Goal: Information Seeking & Learning: Learn about a topic

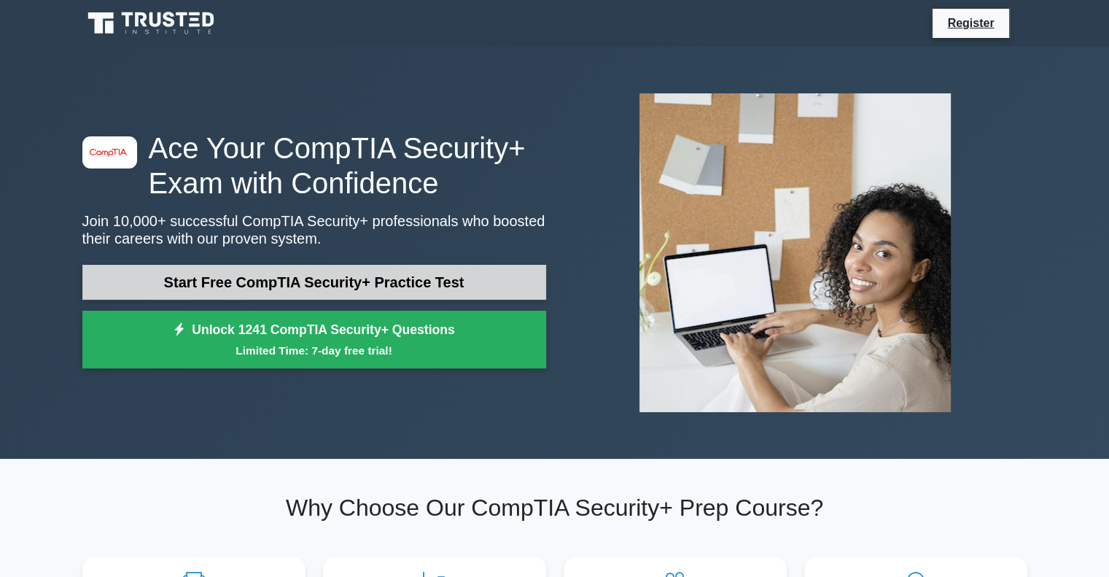
click at [266, 280] on link "Start Free CompTIA Security+ Practice Test" at bounding box center [314, 282] width 464 height 35
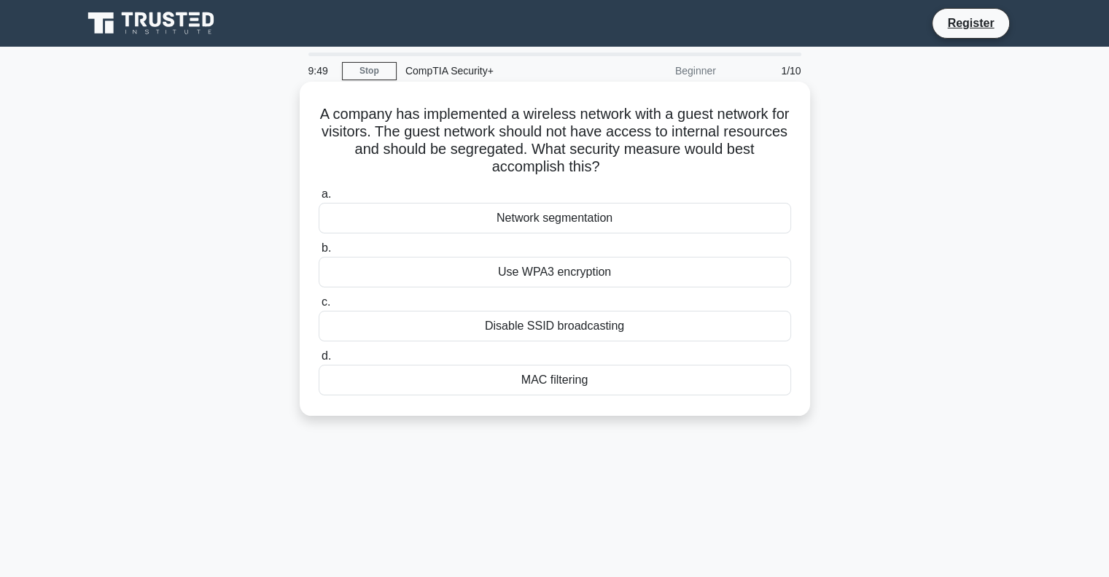
click at [511, 221] on div "Network segmentation" at bounding box center [555, 218] width 473 height 31
click at [319, 199] on input "a. Network segmentation" at bounding box center [319, 194] width 0 height 9
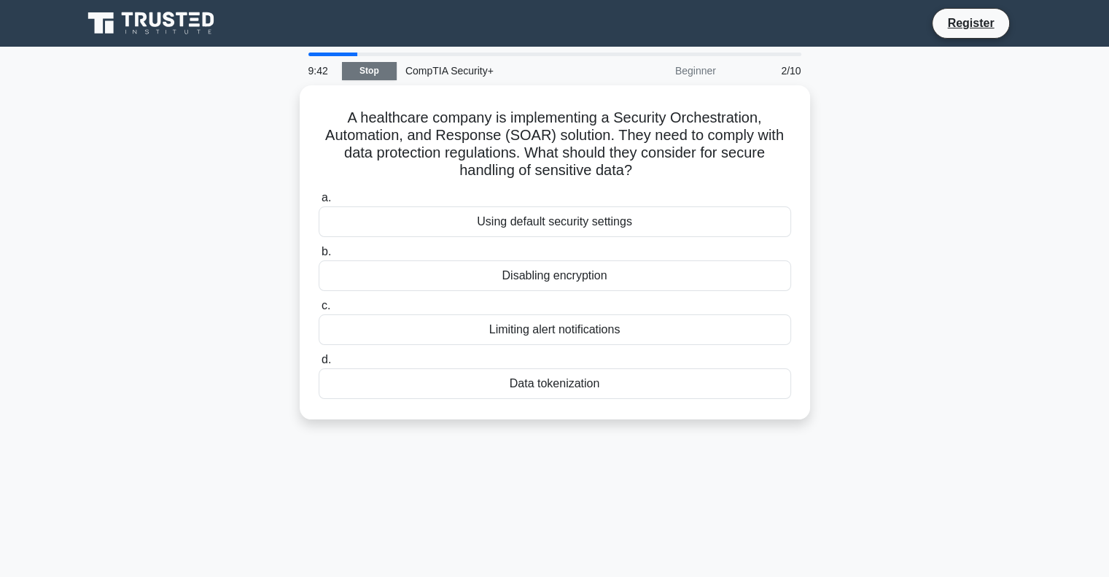
click at [359, 71] on link "Stop" at bounding box center [369, 71] width 55 height 18
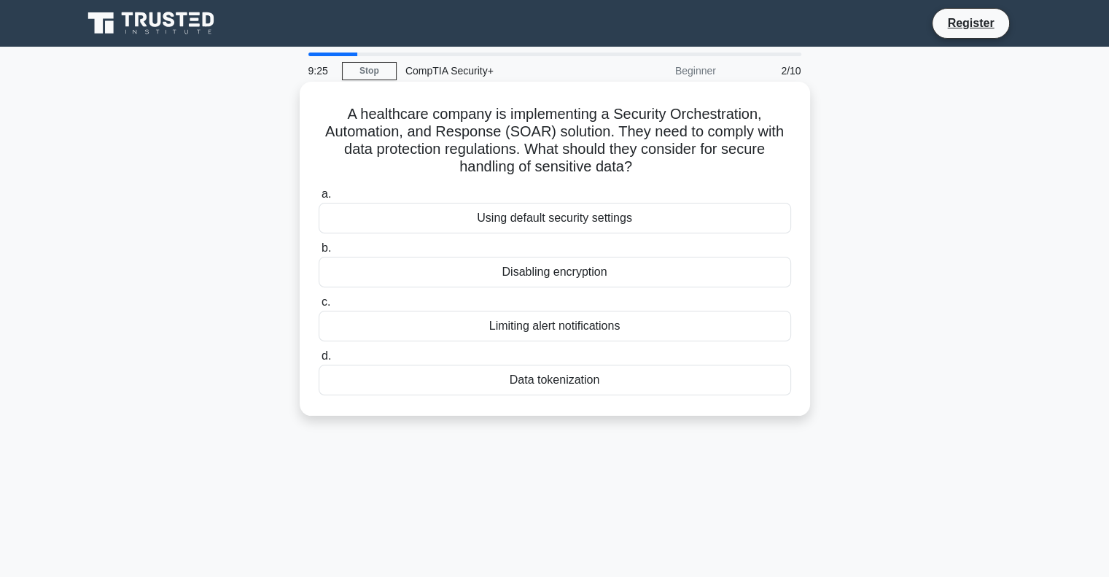
click at [504, 378] on div "Data tokenization" at bounding box center [555, 380] width 473 height 31
click at [319, 361] on input "d. Data tokenization" at bounding box center [319, 356] width 0 height 9
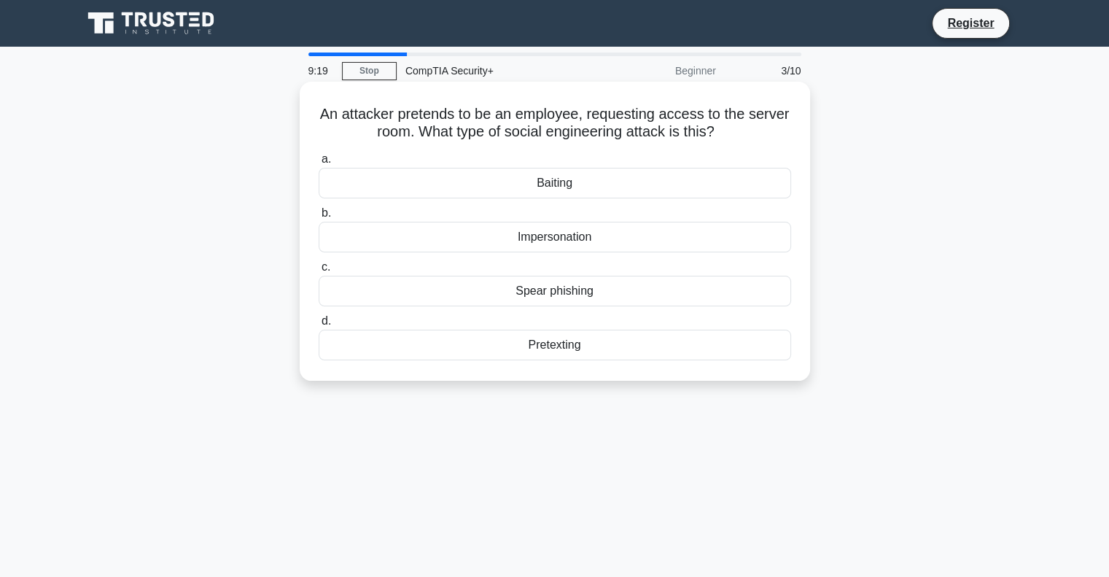
click at [511, 248] on div "Impersonation" at bounding box center [555, 237] width 473 height 31
click at [319, 218] on input "b. Impersonation" at bounding box center [319, 213] width 0 height 9
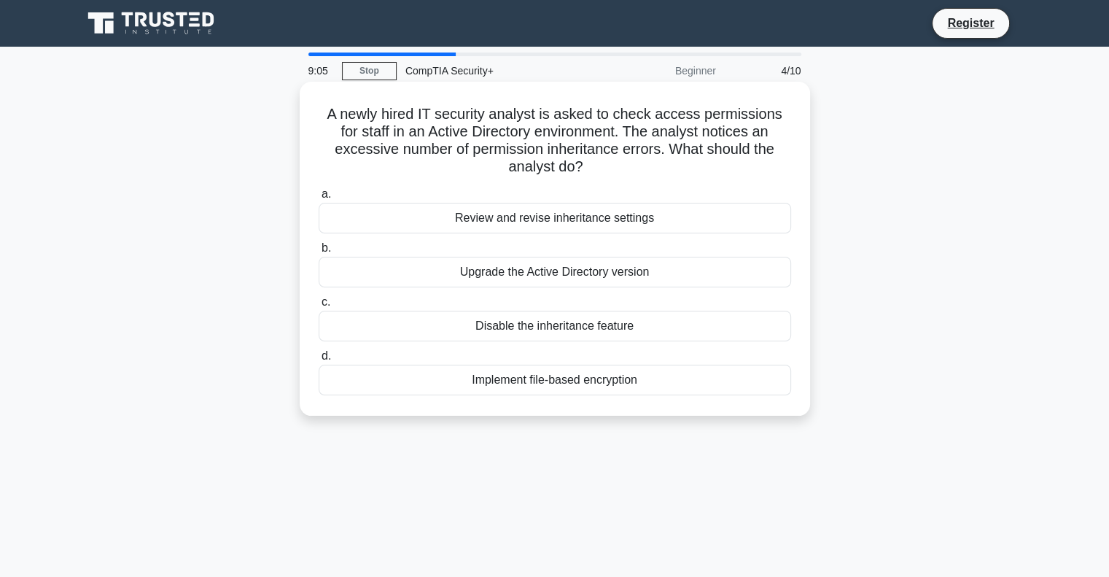
click at [525, 221] on div "Review and revise inheritance settings" at bounding box center [555, 218] width 473 height 31
click at [319, 199] on input "a. Review and revise inheritance settings" at bounding box center [319, 194] width 0 height 9
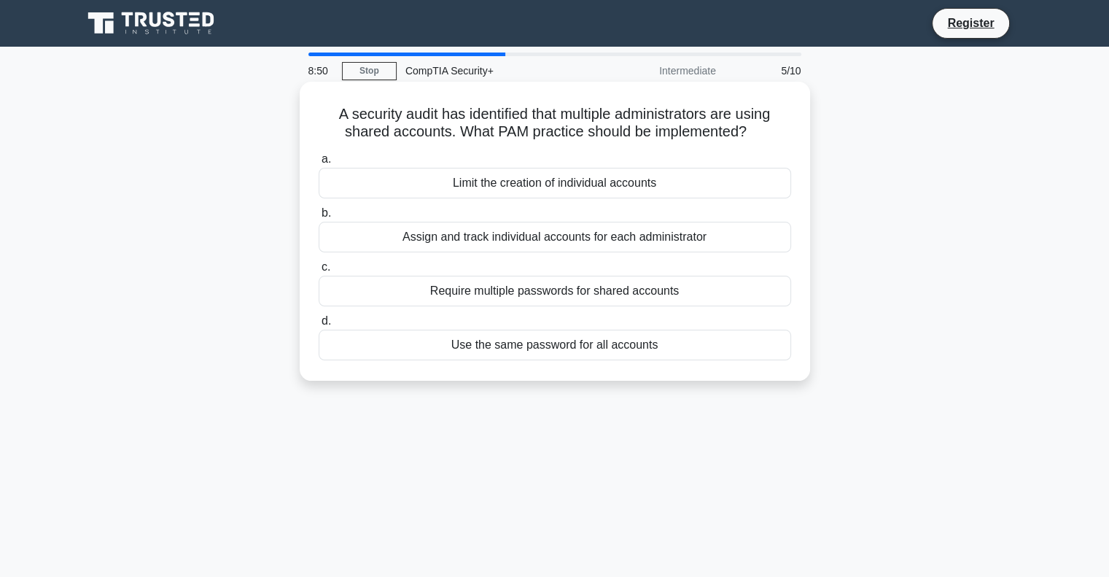
click at [530, 238] on div "Assign and track individual accounts for each administrator" at bounding box center [555, 237] width 473 height 31
click at [319, 218] on input "b. Assign and track individual accounts for each administrator" at bounding box center [319, 213] width 0 height 9
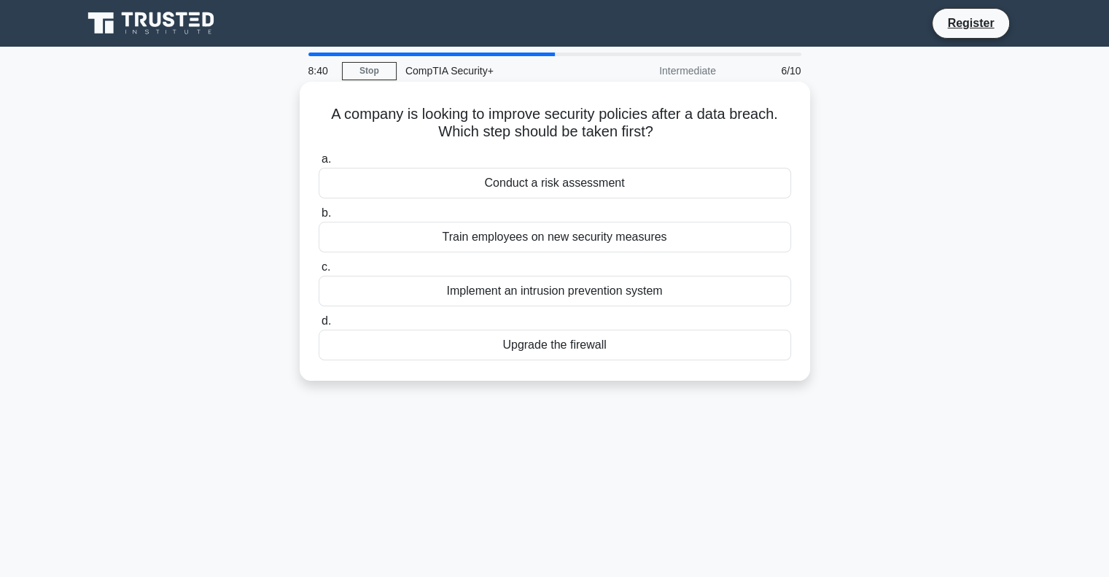
click at [547, 182] on div "Conduct a risk assessment" at bounding box center [555, 183] width 473 height 31
click at [319, 164] on input "a. Conduct a risk assessment" at bounding box center [319, 159] width 0 height 9
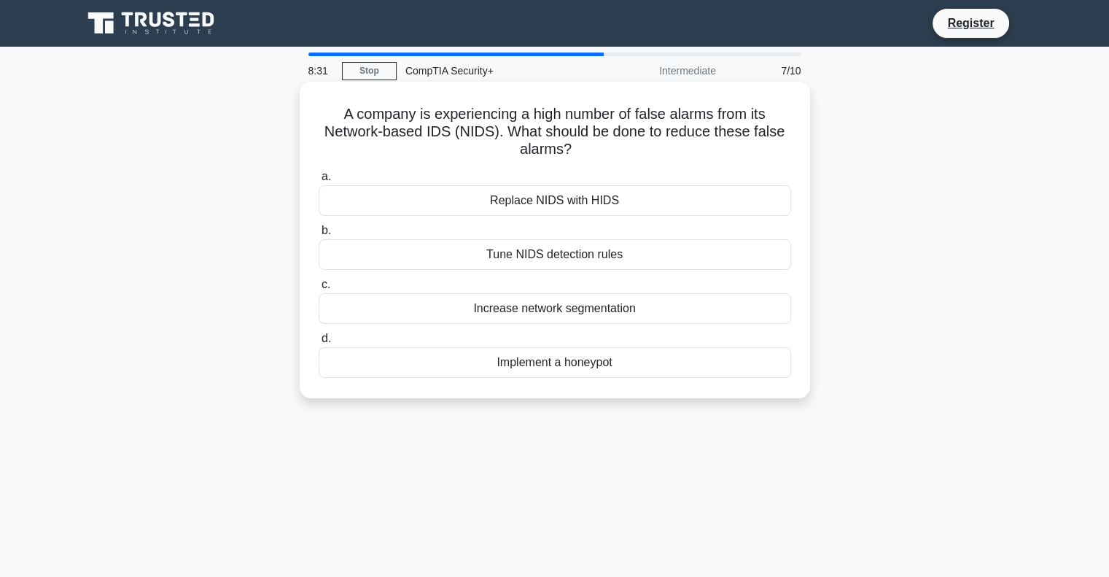
click at [547, 251] on div "Tune NIDS detection rules" at bounding box center [555, 254] width 473 height 31
click at [319, 236] on input "b. Tune NIDS detection rules" at bounding box center [319, 230] width 0 height 9
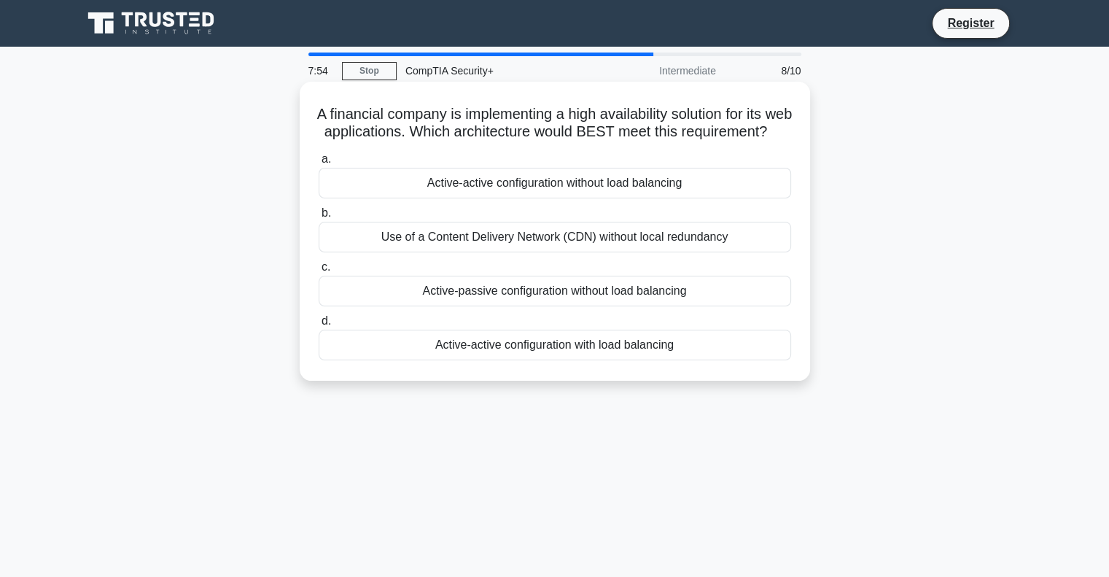
click at [511, 360] on div "Active-active configuration with load balancing" at bounding box center [555, 345] width 473 height 31
click at [319, 326] on input "d. Active-active configuration with load balancing" at bounding box center [319, 321] width 0 height 9
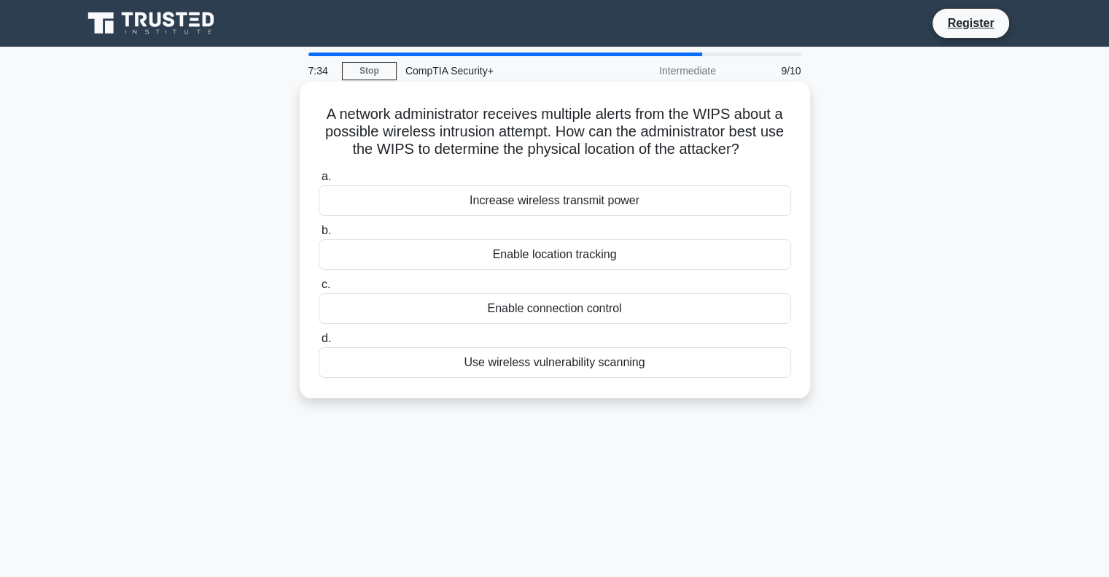
click at [564, 249] on div "Enable location tracking" at bounding box center [555, 254] width 473 height 31
click at [319, 236] on input "b. Enable location tracking" at bounding box center [319, 230] width 0 height 9
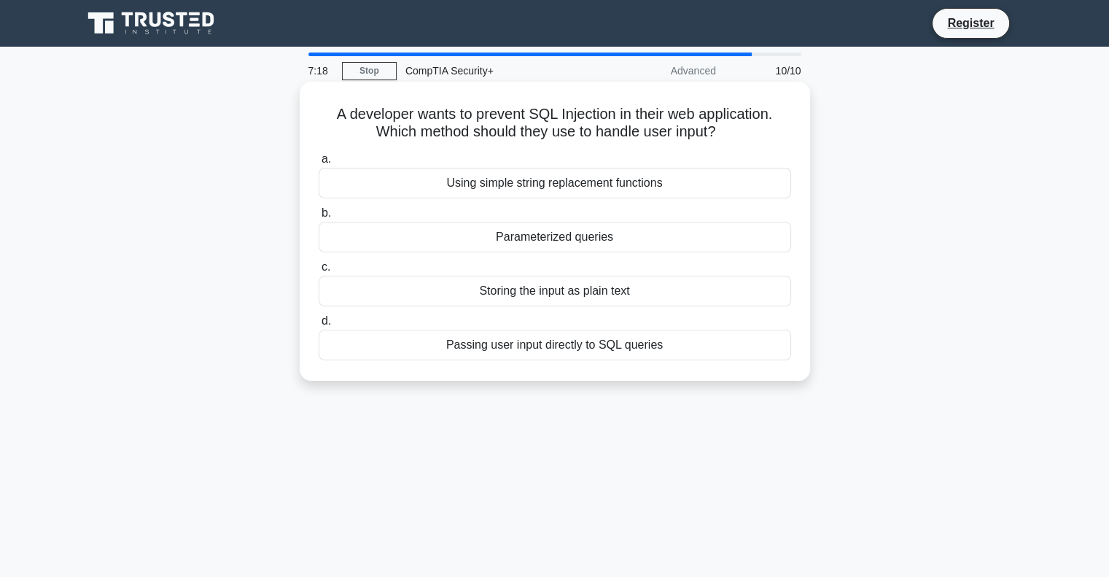
click at [575, 245] on div "Parameterized queries" at bounding box center [555, 237] width 473 height 31
click at [319, 218] on input "b. Parameterized queries" at bounding box center [319, 213] width 0 height 9
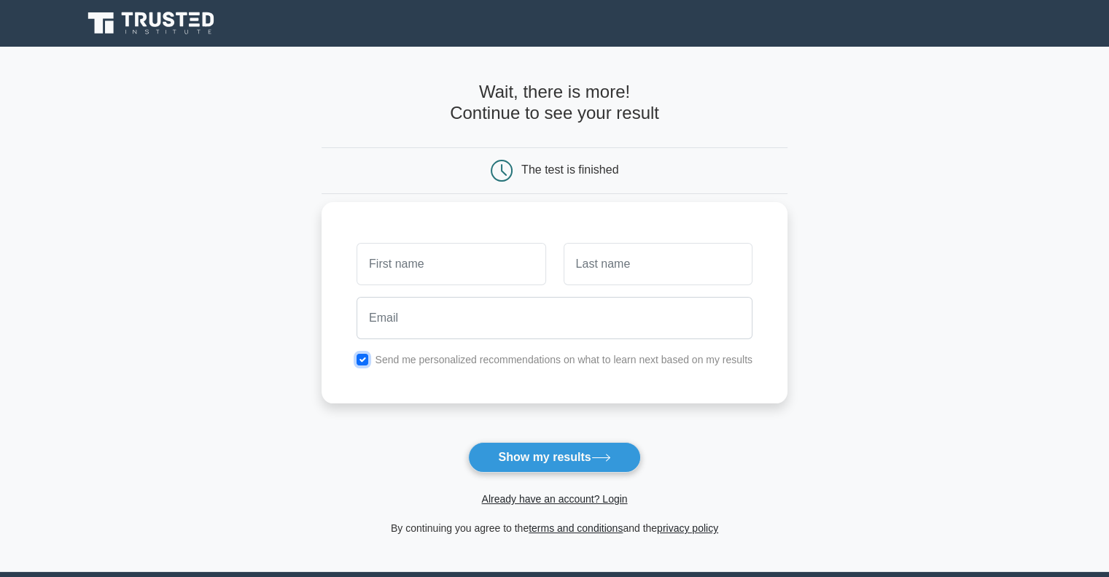
click at [360, 360] on input "checkbox" at bounding box center [363, 360] width 12 height 12
checkbox input "false"
click at [384, 271] on input "text" at bounding box center [451, 264] width 189 height 42
type input "Manasi"
type input "Gosavi"
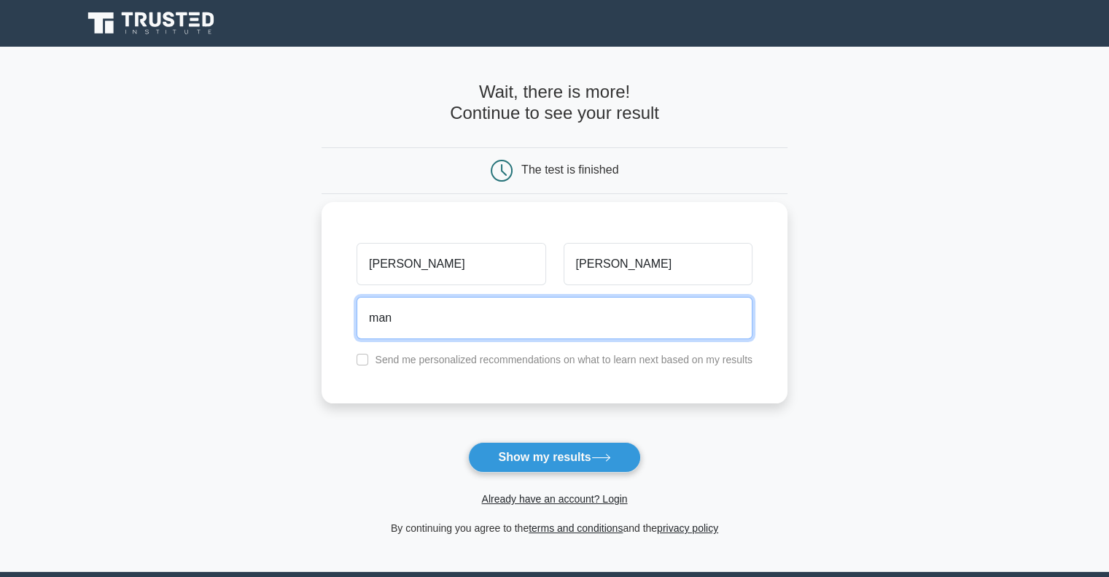
type input "manasivg1997@gmail.com"
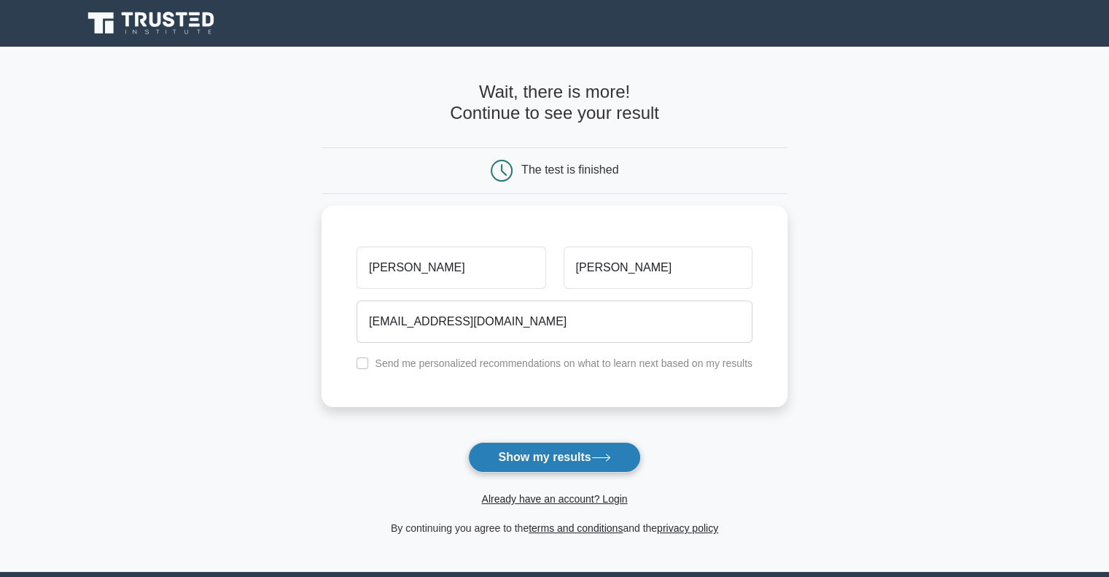
click at [534, 463] on button "Show my results" at bounding box center [554, 457] width 172 height 31
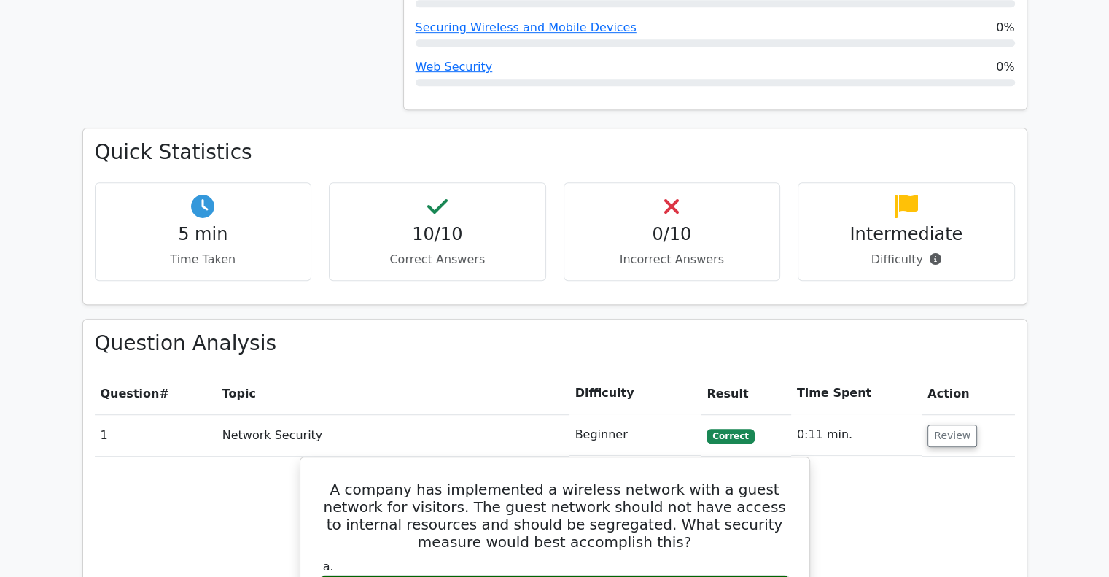
scroll to position [863, 0]
